Goal: Task Accomplishment & Management: Manage account settings

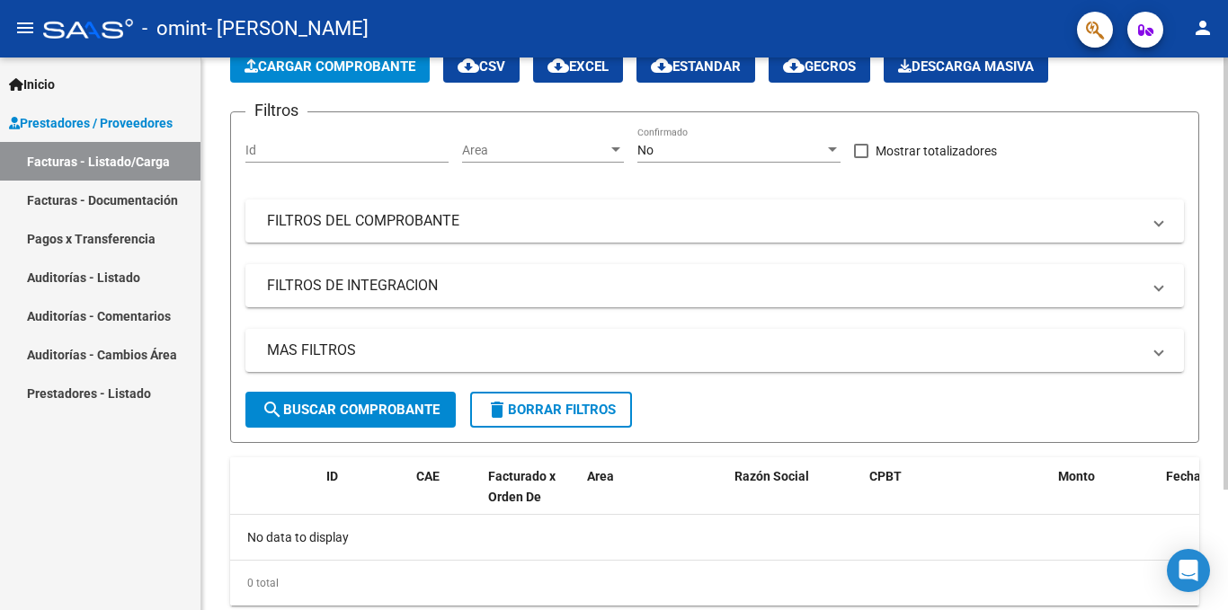
scroll to position [155, 0]
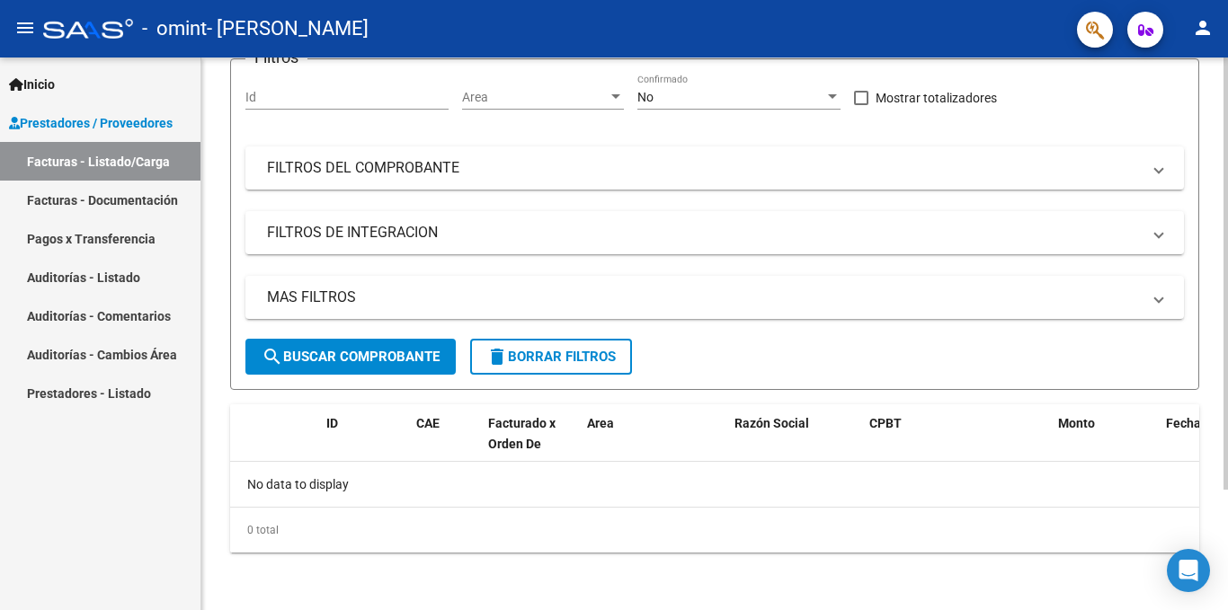
click at [1226, 558] on div at bounding box center [1226, 394] width 4 height 432
click at [138, 116] on span "Prestadores / Proveedores" at bounding box center [91, 123] width 164 height 20
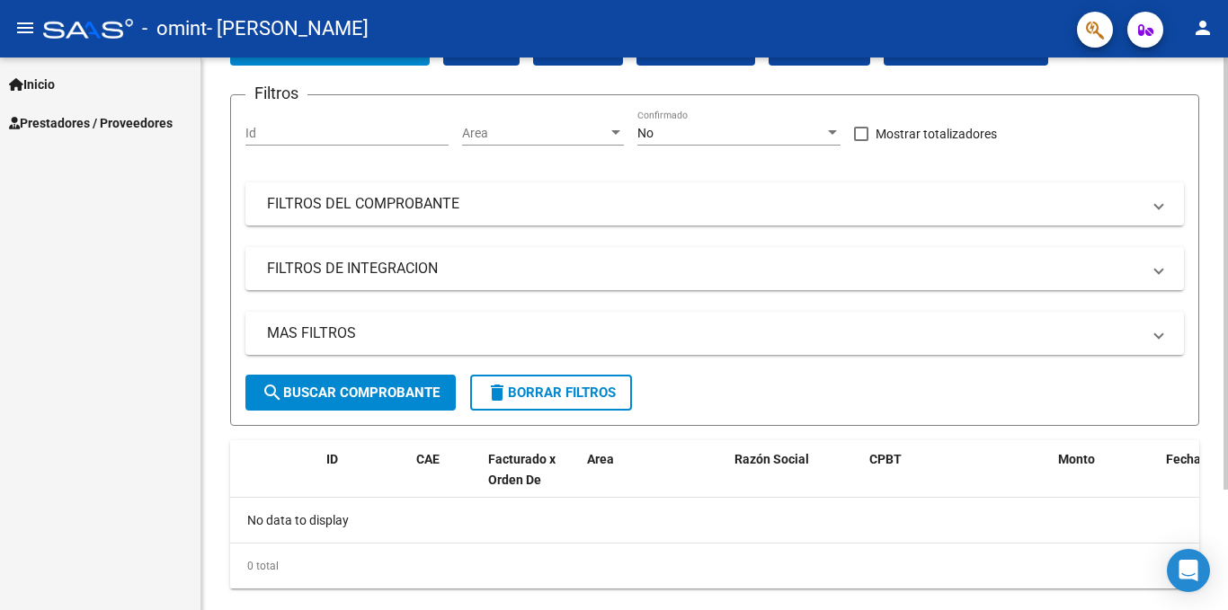
scroll to position [0, 0]
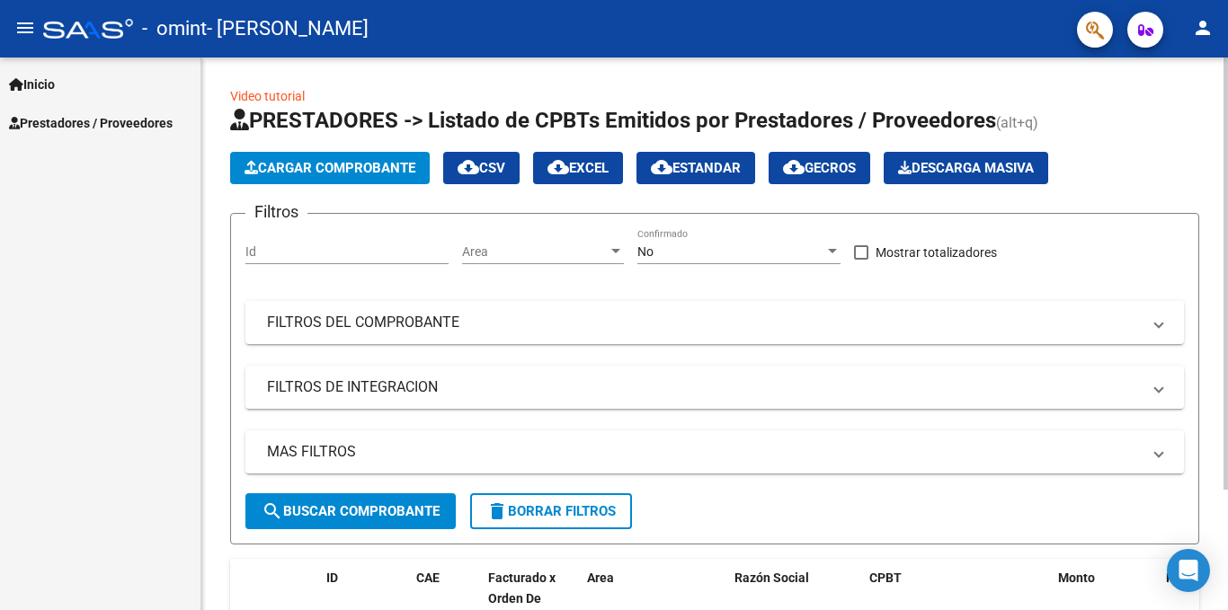
click at [1225, 98] on div at bounding box center [1226, 274] width 4 height 432
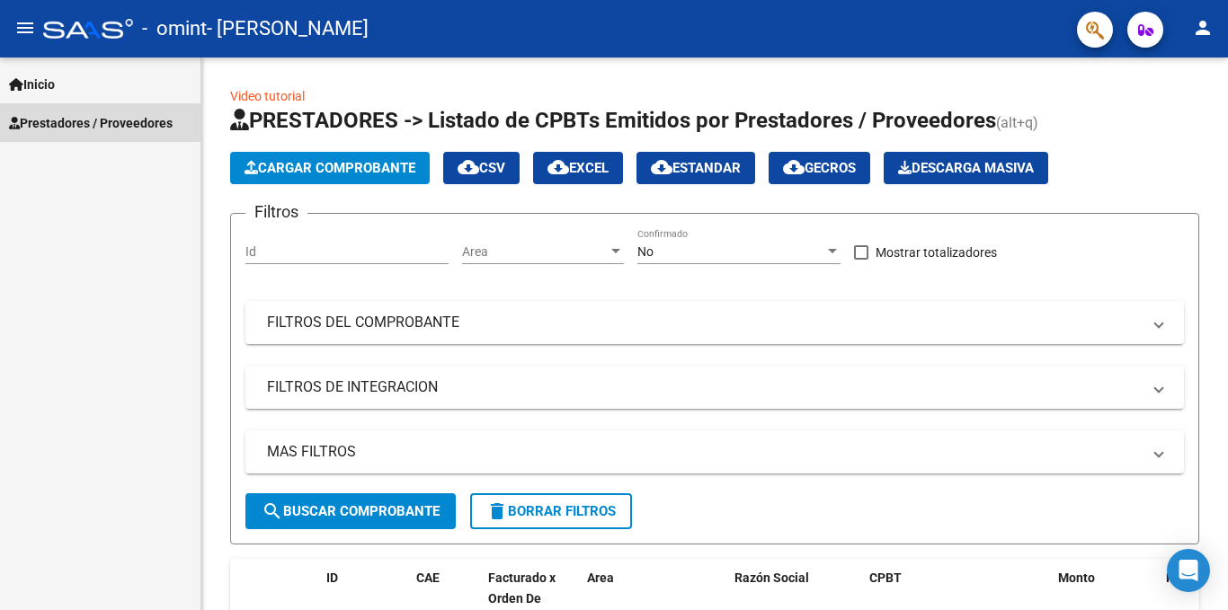
click at [67, 121] on span "Prestadores / Proveedores" at bounding box center [91, 123] width 164 height 20
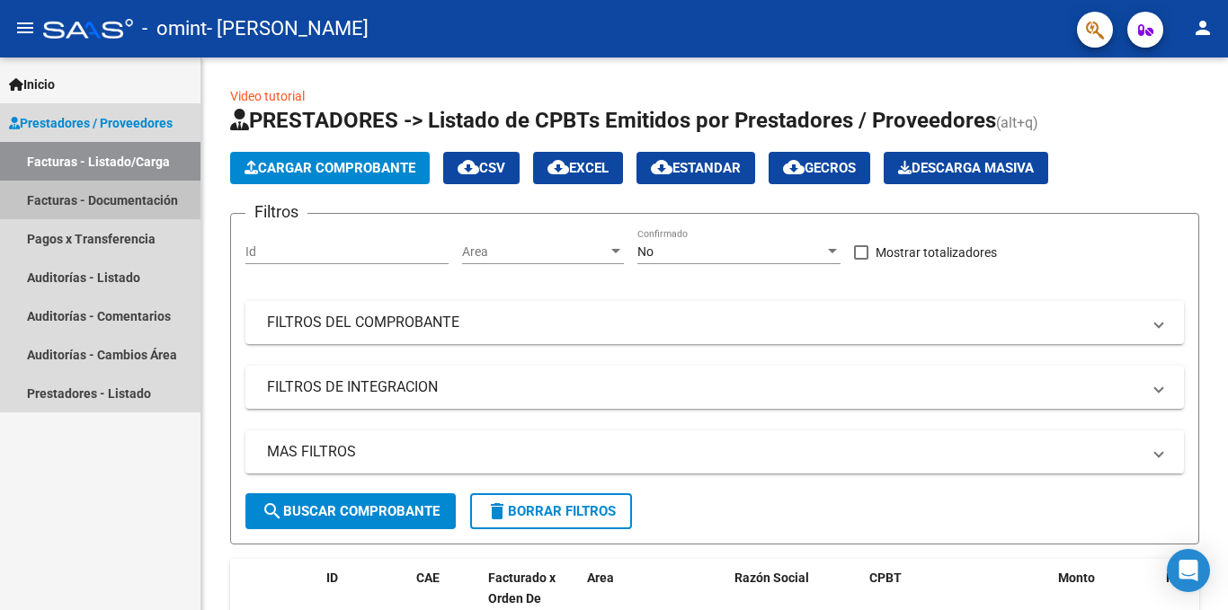
click at [69, 200] on link "Facturas - Documentación" at bounding box center [100, 200] width 200 height 39
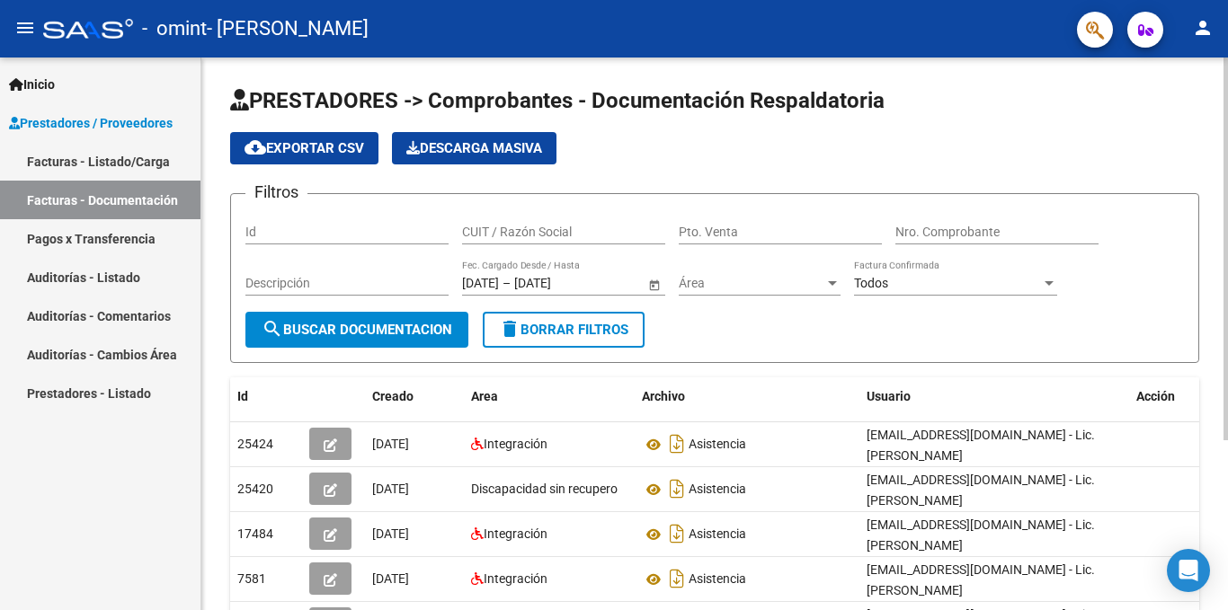
click at [1194, 208] on div "PRESTADORES -> Comprobantes - Documentación Respaldatoria cloud_download Export…" at bounding box center [716, 452] width 1031 height 788
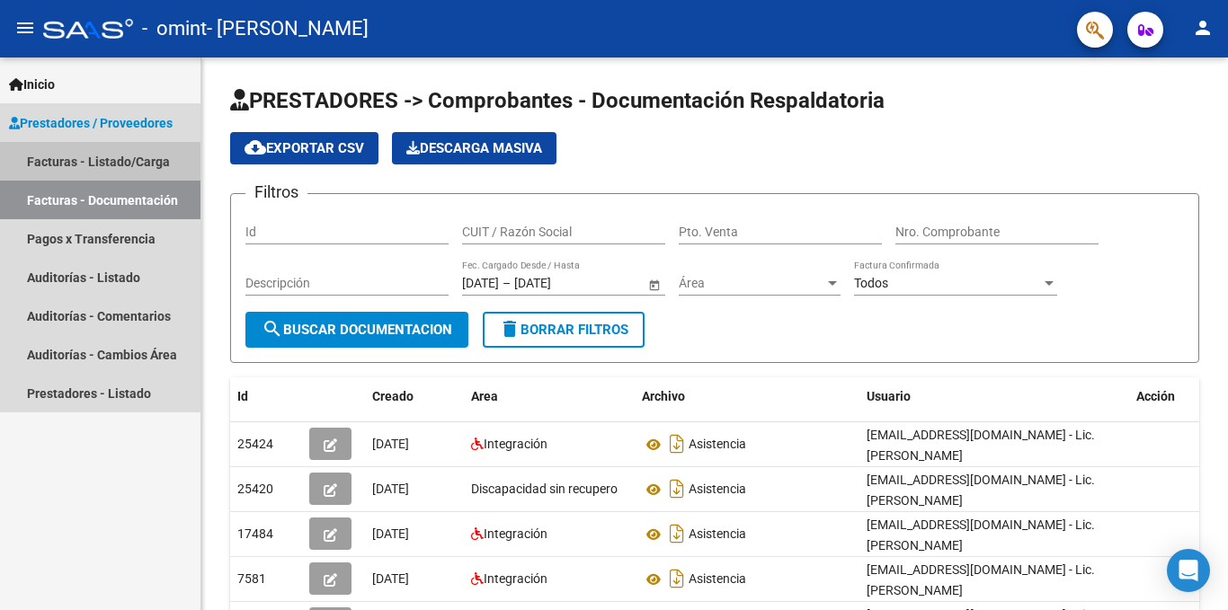
click at [62, 165] on link "Facturas - Listado/Carga" at bounding box center [100, 161] width 200 height 39
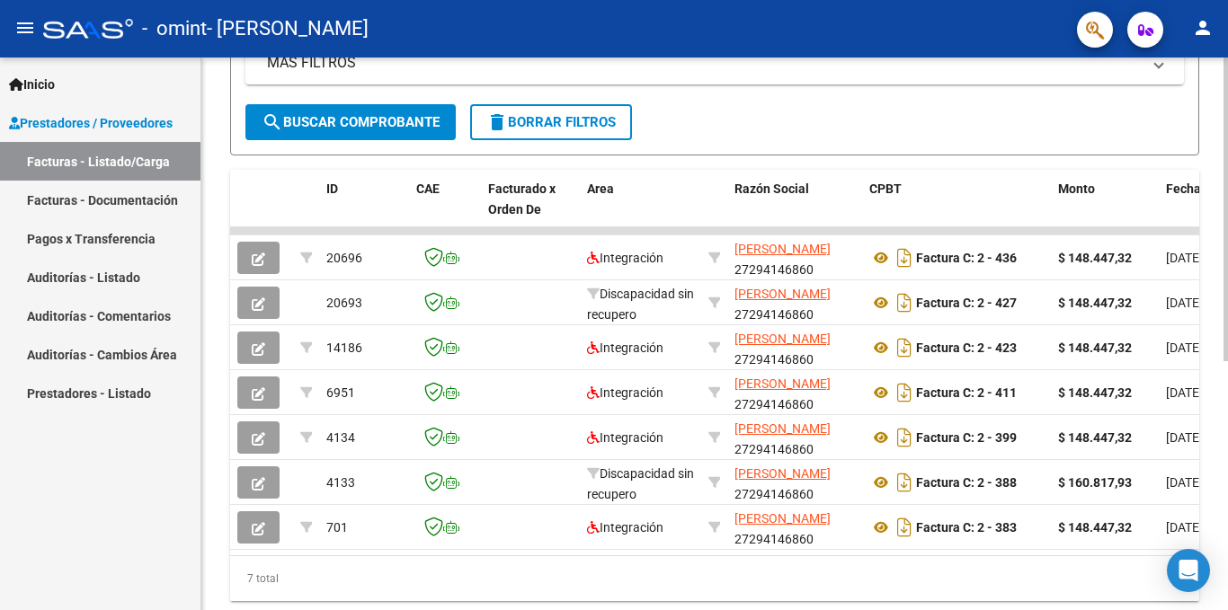
scroll to position [396, 0]
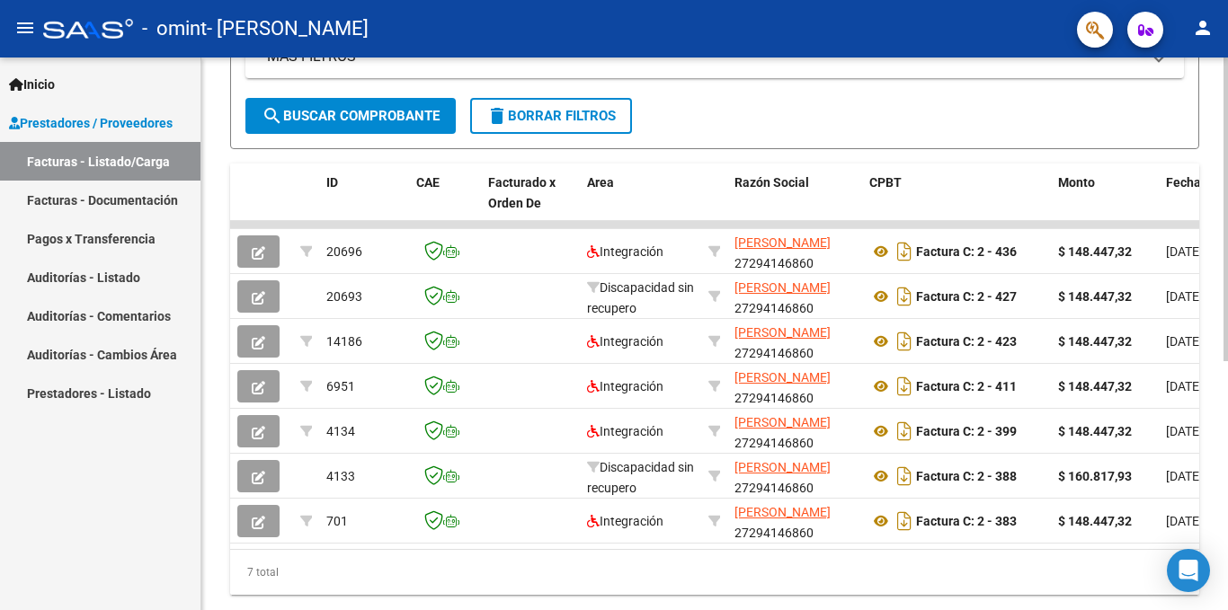
click at [1227, 431] on div at bounding box center [1226, 434] width 4 height 304
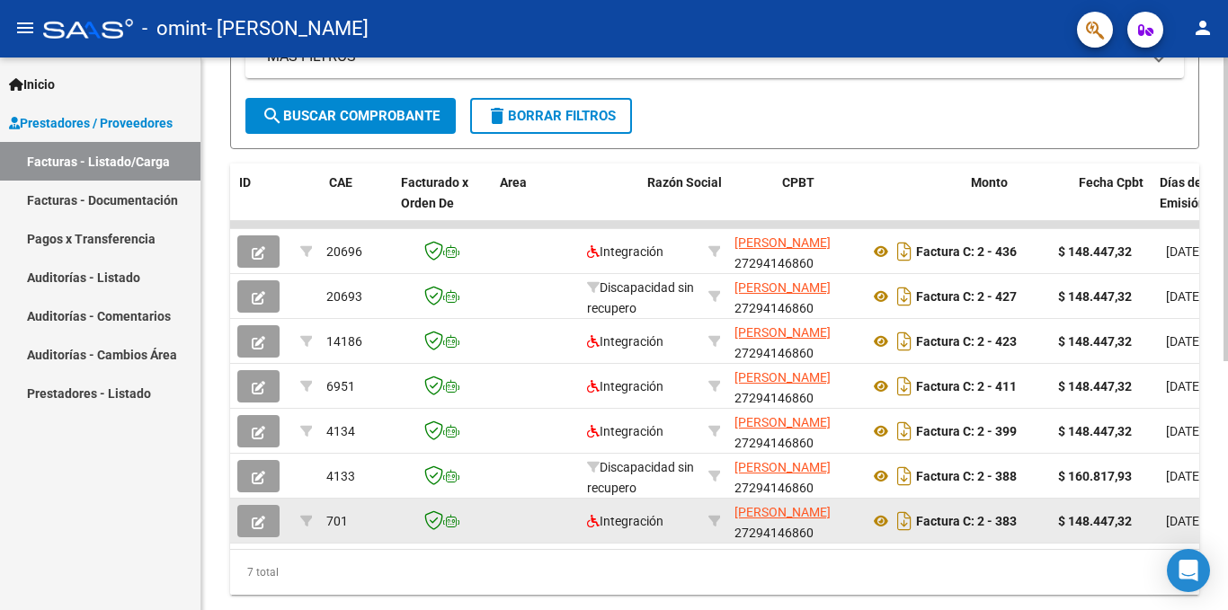
scroll to position [0, 87]
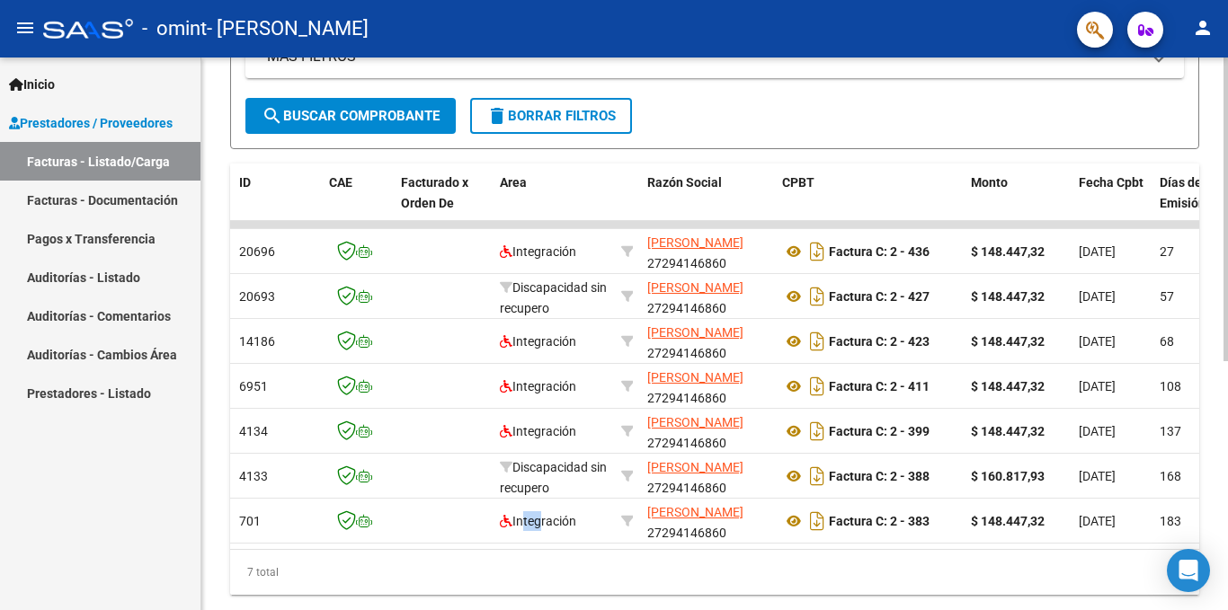
drag, startPoint x: 522, startPoint y: 531, endPoint x: 547, endPoint y: 546, distance: 28.2
click at [536, 540] on datatable-body-cell "Integración" at bounding box center [553, 521] width 121 height 44
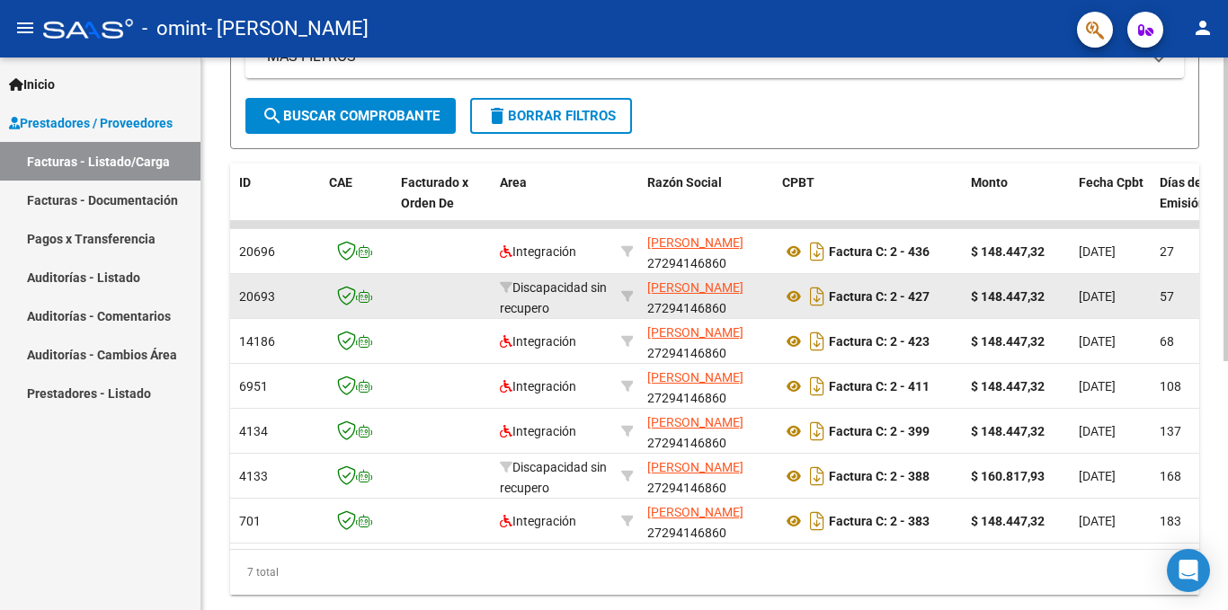
click at [1069, 302] on datatable-body-cell "$ 148.447,32" at bounding box center [1018, 296] width 108 height 44
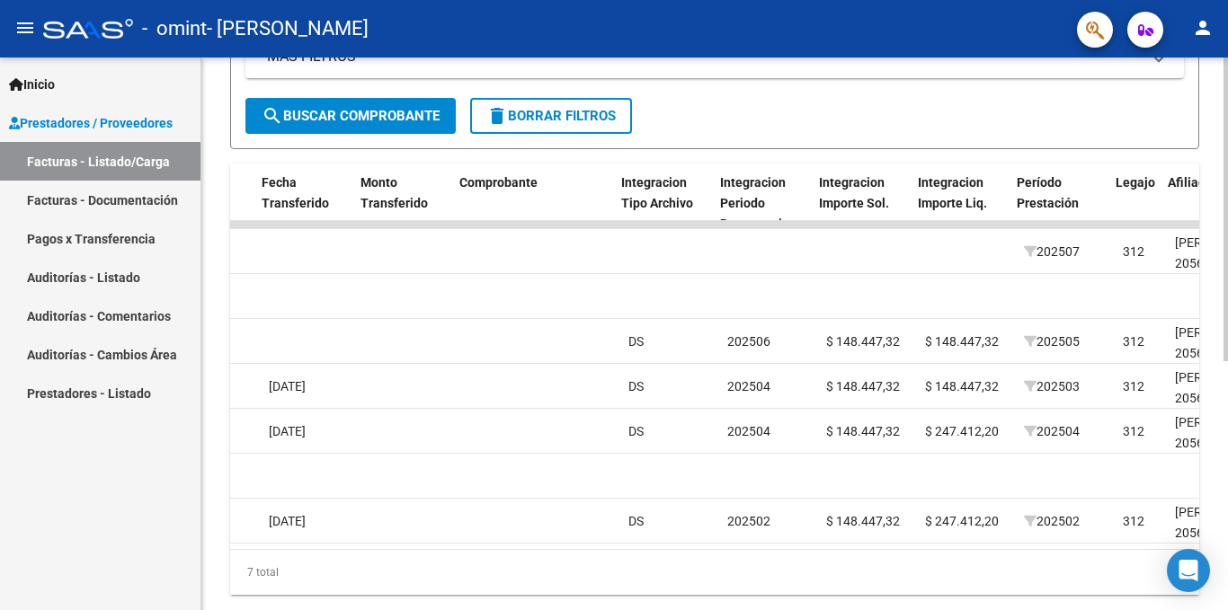
scroll to position [0, 1556]
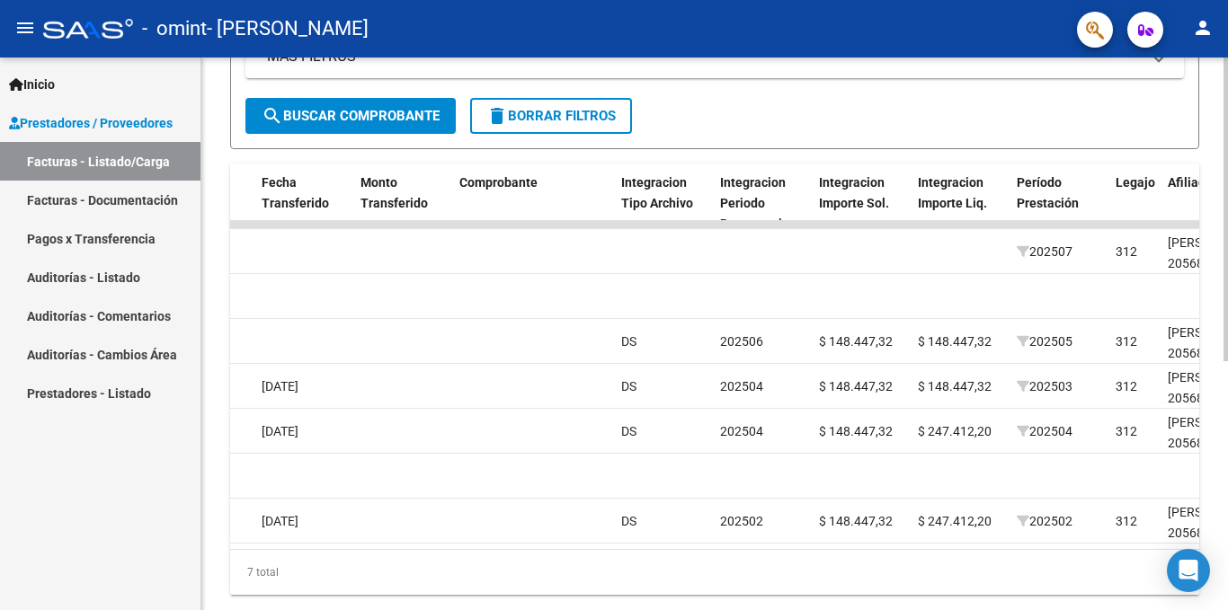
click at [858, 547] on datatable-body "20696 Integración [PERSON_NAME] 27294146860 Factura C: 2 - 436 $ 148.447,32 [DA…" at bounding box center [714, 385] width 969 height 328
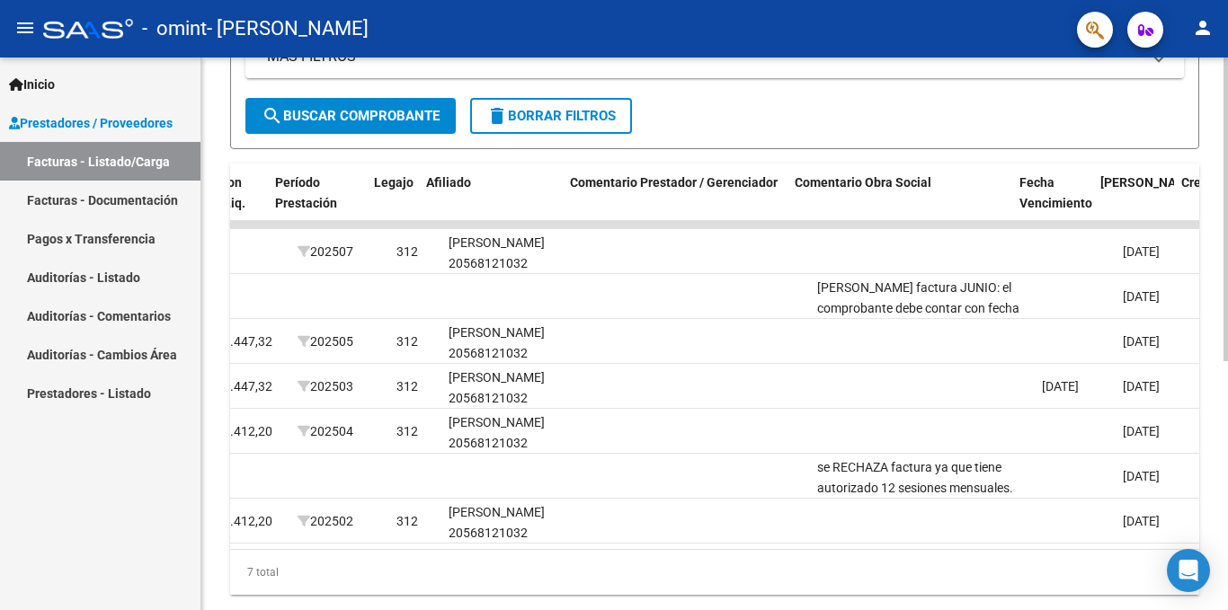
scroll to position [0, 2316]
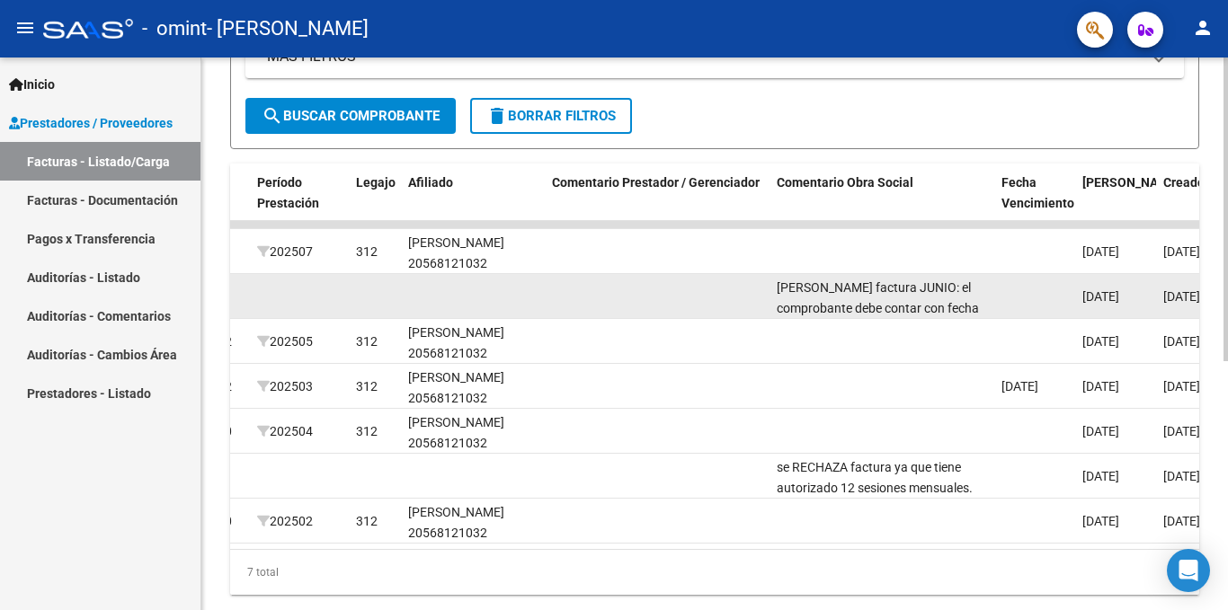
click at [913, 297] on div "[PERSON_NAME] factura JUNIO: el comprobante debe contar con fecha de emisión po…" at bounding box center [882, 297] width 210 height 38
